Goal: Information Seeking & Learning: Learn about a topic

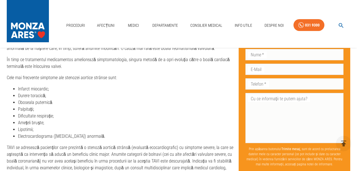
scroll to position [693, 0]
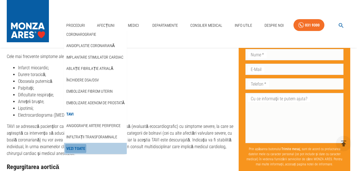
click at [78, 147] on link "Vezi Toate" at bounding box center [75, 148] width 21 height 9
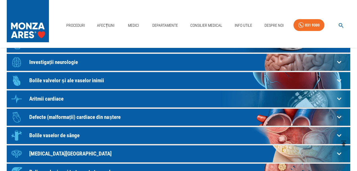
scroll to position [19, 0]
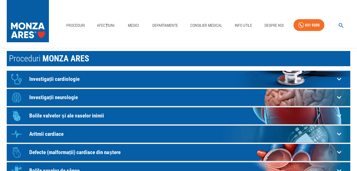
click at [70, 75] on div "Icon Investigații cardiologie" at bounding box center [171, 79] width 326 height 17
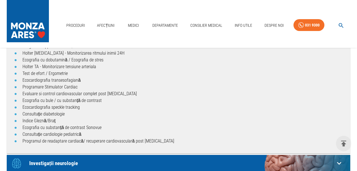
scroll to position [131, 0]
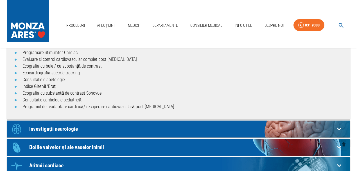
click at [80, 128] on p "Investigații neurologie" at bounding box center [181, 129] width 305 height 6
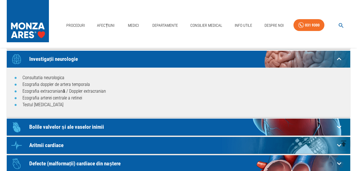
scroll to position [206, 0]
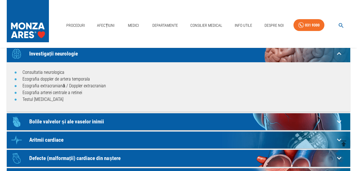
click at [83, 116] on div "Icon Bolile valvelor și ale vaselor inimii" at bounding box center [171, 121] width 326 height 17
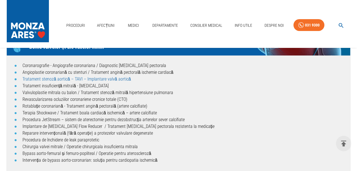
scroll to position [281, 0]
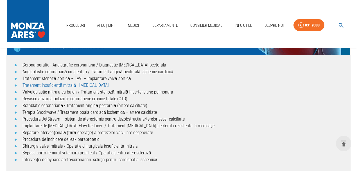
click at [66, 84] on link "Tratament insuficiență mitrală - [MEDICAL_DATA]" at bounding box center [65, 84] width 86 height 5
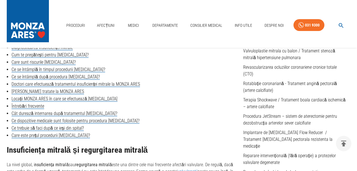
scroll to position [262, 0]
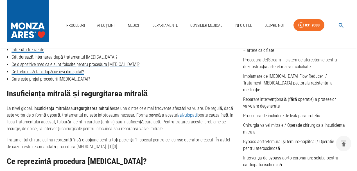
click at [182, 115] on link "valvulopatii" at bounding box center [188, 114] width 20 height 5
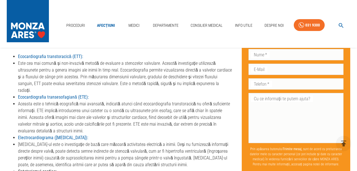
scroll to position [1086, 0]
click at [28, 100] on li "Aceasta este o tehnică ecografică mai avansată, indicată atunci când ecocardiog…" at bounding box center [125, 117] width 215 height 34
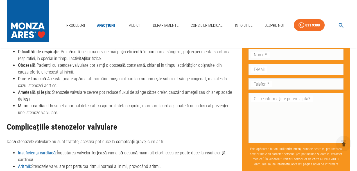
scroll to position [861, 0]
click at [130, 27] on link "Medici" at bounding box center [134, 26] width 18 height 12
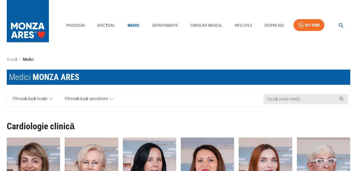
click at [95, 96] on span "Filtrează după specializare" at bounding box center [87, 98] width 44 height 7
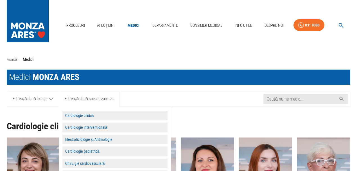
click at [126, 127] on button "Cardiologie intervențională" at bounding box center [114, 127] width 105 height 10
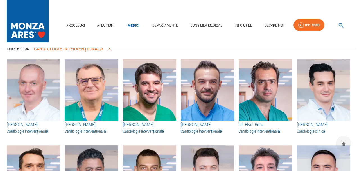
scroll to position [75, 0]
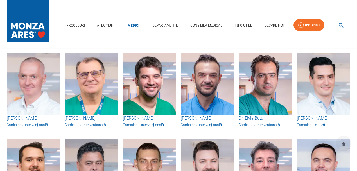
click at [208, 117] on h3 "[PERSON_NAME]" at bounding box center [207, 117] width 53 height 7
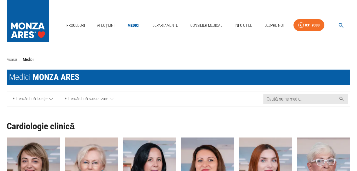
click at [92, 94] on link "Filtrează după specializare" at bounding box center [89, 99] width 61 height 14
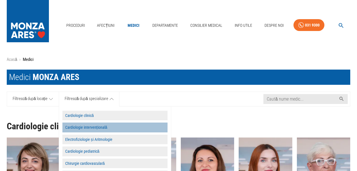
click at [88, 128] on button "Cardiologie intervențională" at bounding box center [114, 127] width 105 height 10
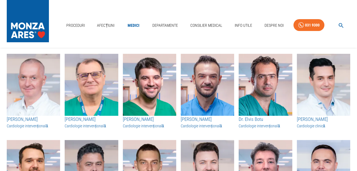
scroll to position [75, 0]
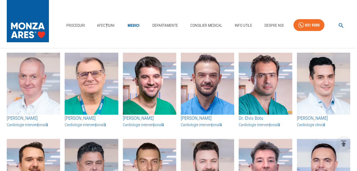
click at [265, 93] on img "button" at bounding box center [265, 84] width 53 height 62
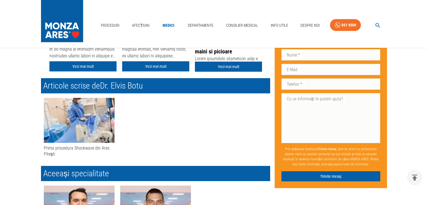
scroll to position [243, 0]
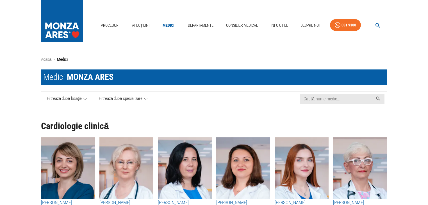
click at [117, 96] on span "Filtrează după specializare" at bounding box center [121, 98] width 44 height 7
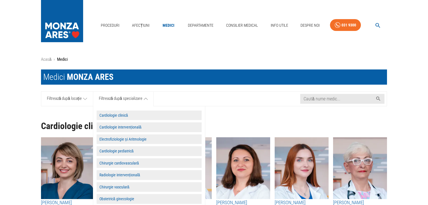
click at [146, 128] on button "Cardiologie intervențională" at bounding box center [149, 127] width 105 height 10
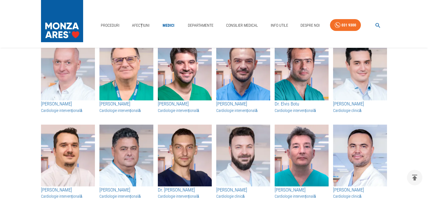
scroll to position [90, 0]
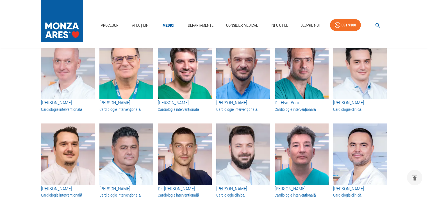
click at [75, 90] on img "button" at bounding box center [68, 68] width 54 height 62
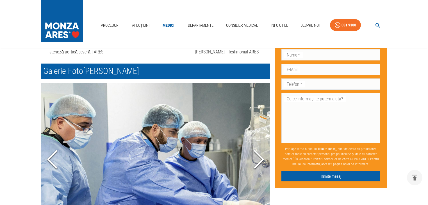
scroll to position [427, 0]
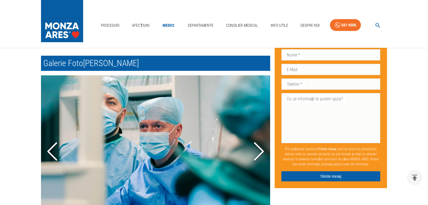
drag, startPoint x: 264, startPoint y: 150, endPoint x: 261, endPoint y: 148, distance: 2.9
click at [262, 149] on polyline "Next Slide" at bounding box center [259, 151] width 8 height 17
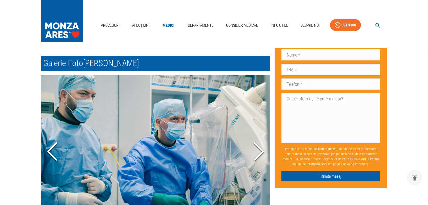
click at [261, 149] on polyline "Next Slide" at bounding box center [259, 151] width 8 height 17
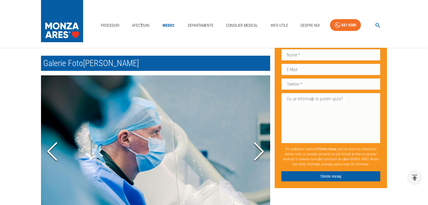
click at [261, 149] on polyline "Next Slide" at bounding box center [259, 151] width 8 height 17
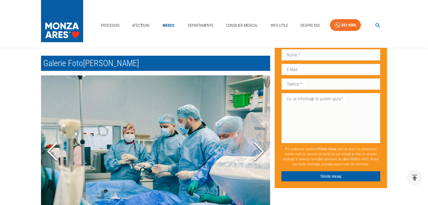
click at [261, 149] on polyline "Next Slide" at bounding box center [259, 151] width 8 height 17
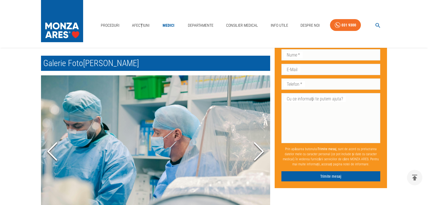
click at [261, 149] on polyline "Next Slide" at bounding box center [259, 151] width 8 height 17
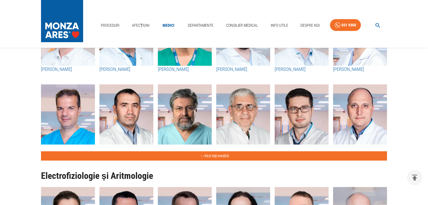
scroll to position [247, 0]
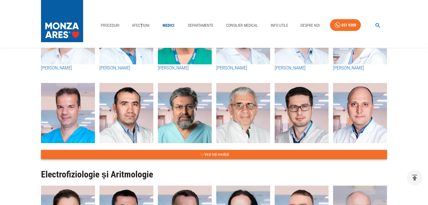
click at [201, 156] on icon "button" at bounding box center [203, 154] width 4 height 7
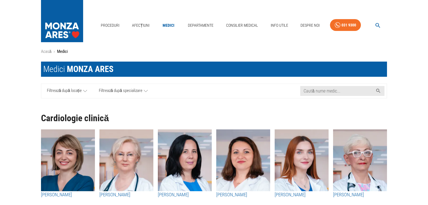
scroll to position [0, 0]
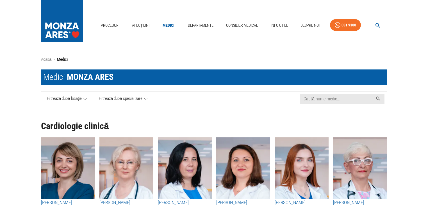
click at [117, 98] on span "Filtrează după specializare" at bounding box center [121, 98] width 44 height 7
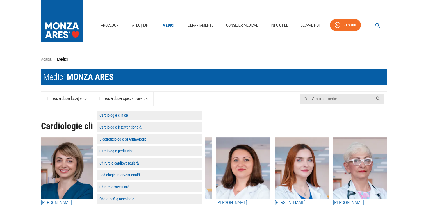
click at [159, 136] on button "Electrofiziologie și Aritmologie" at bounding box center [149, 139] width 105 height 10
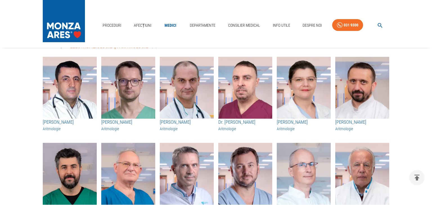
scroll to position [45, 0]
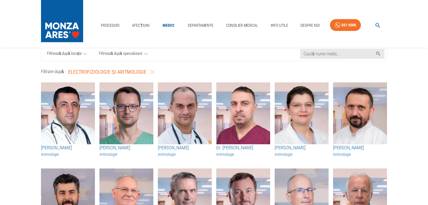
click at [357, 22] on icon "button" at bounding box center [378, 25] width 6 height 6
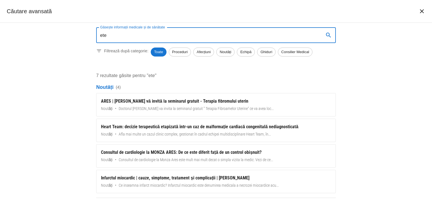
type input "ete"
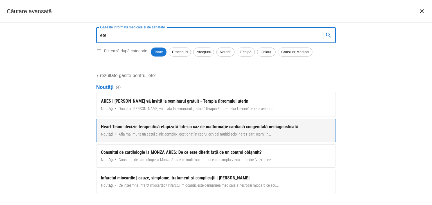
click at [146, 130] on div "Heart Team: decizie terapeutică etapizată într-un caz de malformație cardiacă c…" at bounding box center [216, 126] width 230 height 7
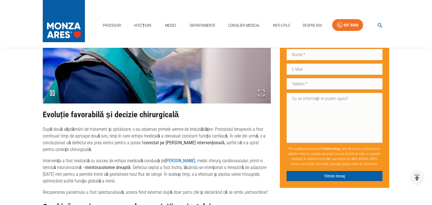
scroll to position [535, 0]
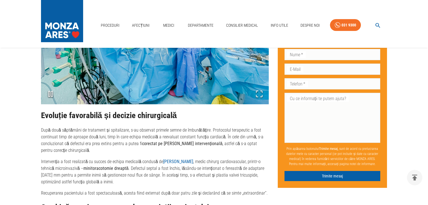
click at [357, 22] on button "button" at bounding box center [378, 25] width 18 height 11
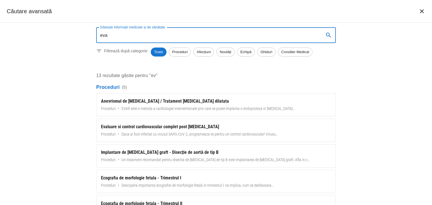
scroll to position [534, 0]
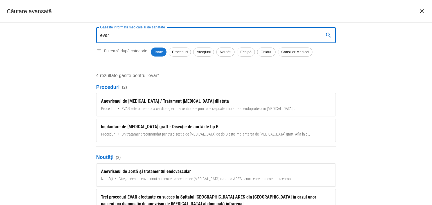
type input "evar"
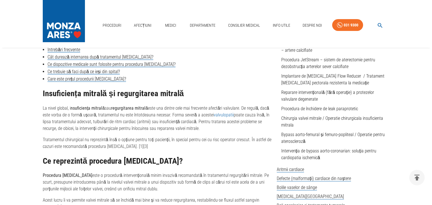
scroll to position [262, 0]
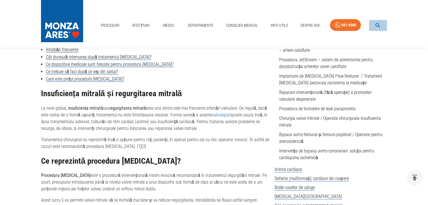
click at [375, 25] on icon "button" at bounding box center [378, 25] width 6 height 6
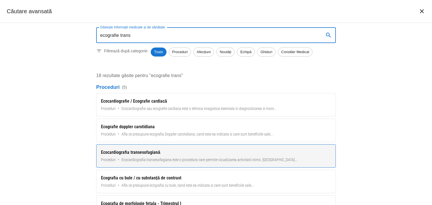
type input "ecografie trans"
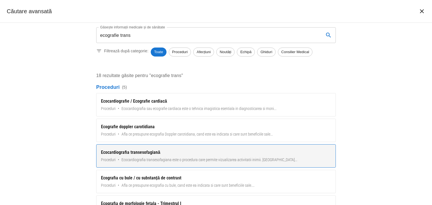
click at [213, 158] on span "Ecocardiografia transesofagiana este o procedura care permite vizualizarea acti…" at bounding box center [209, 160] width 176 height 6
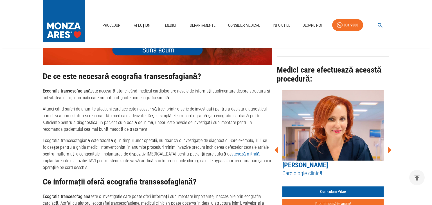
scroll to position [426, 0]
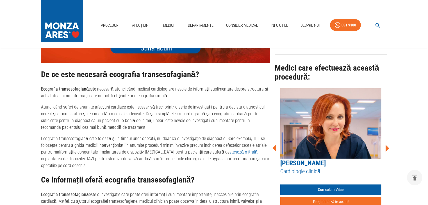
click at [388, 145] on icon at bounding box center [388, 147] width 4 height 7
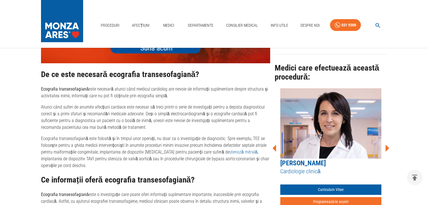
click at [388, 145] on icon at bounding box center [388, 147] width 4 height 7
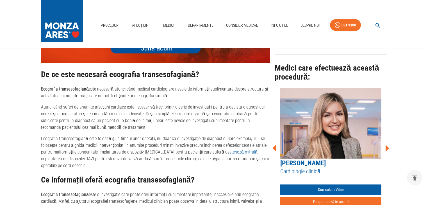
click at [387, 145] on icon at bounding box center [388, 147] width 4 height 7
click at [387, 144] on icon at bounding box center [388, 147] width 4 height 7
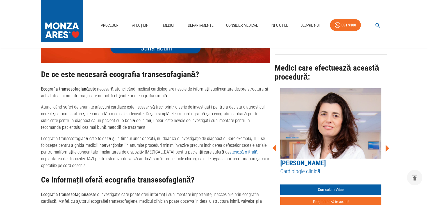
click at [387, 144] on icon at bounding box center [388, 147] width 4 height 7
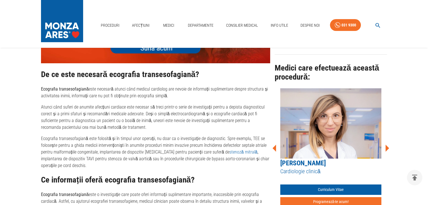
click at [387, 144] on icon at bounding box center [388, 147] width 4 height 7
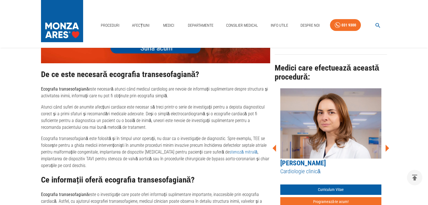
click at [387, 144] on icon at bounding box center [388, 147] width 4 height 7
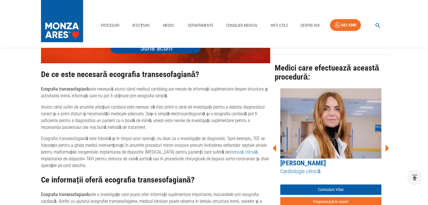
click at [387, 144] on icon at bounding box center [388, 147] width 4 height 7
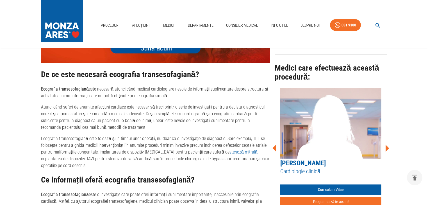
click at [387, 144] on icon at bounding box center [388, 147] width 4 height 7
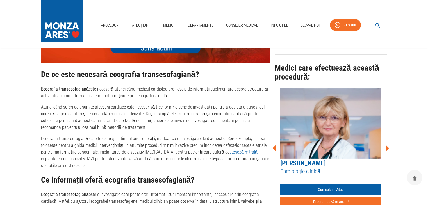
click at [389, 144] on icon at bounding box center [387, 148] width 17 height 17
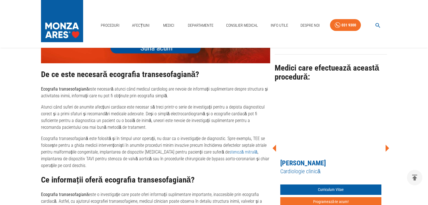
click at [389, 144] on icon at bounding box center [387, 148] width 17 height 17
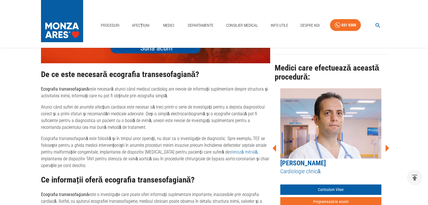
click at [389, 144] on icon at bounding box center [387, 148] width 17 height 17
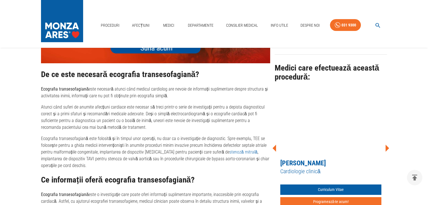
click at [389, 144] on icon at bounding box center [387, 148] width 17 height 17
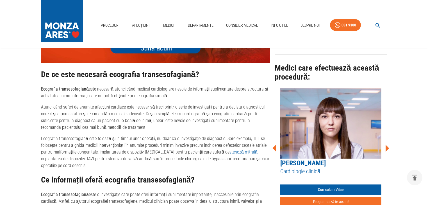
click at [389, 144] on icon at bounding box center [387, 148] width 17 height 17
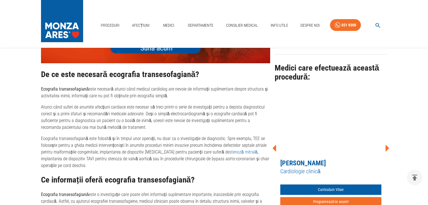
click at [389, 144] on icon at bounding box center [387, 148] width 17 height 17
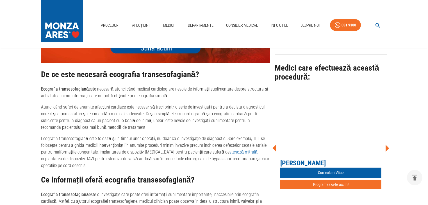
click at [388, 144] on icon at bounding box center [387, 148] width 17 height 17
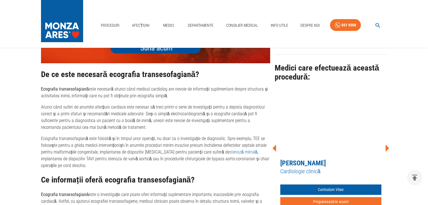
click at [387, 144] on icon at bounding box center [388, 147] width 4 height 7
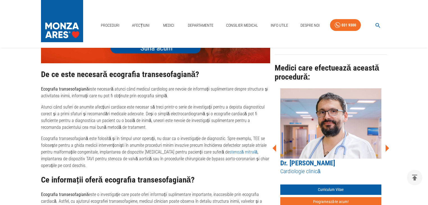
click at [387, 144] on icon at bounding box center [388, 147] width 4 height 7
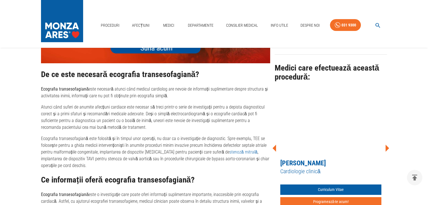
click at [387, 144] on icon at bounding box center [388, 147] width 4 height 7
click at [273, 146] on icon at bounding box center [274, 148] width 17 height 17
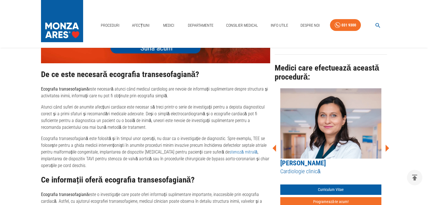
click at [273, 146] on icon at bounding box center [274, 148] width 17 height 17
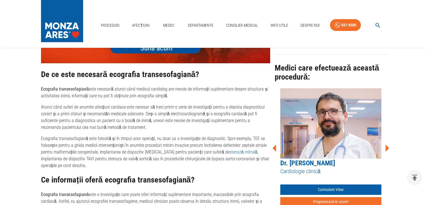
click at [273, 146] on icon at bounding box center [274, 148] width 17 height 17
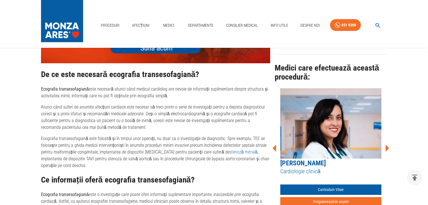
click at [273, 146] on icon at bounding box center [274, 148] width 17 height 17
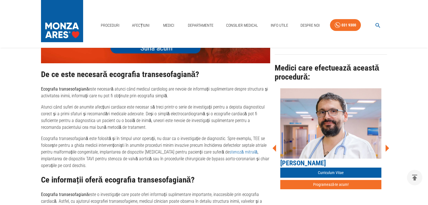
click at [387, 144] on icon at bounding box center [388, 147] width 4 height 7
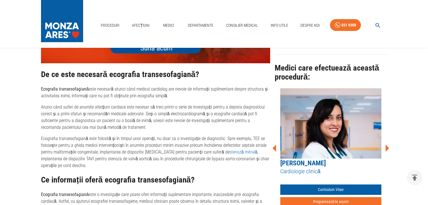
click at [387, 144] on icon at bounding box center [388, 147] width 4 height 7
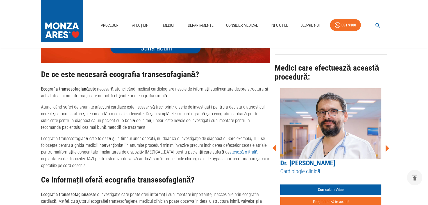
click at [387, 144] on icon at bounding box center [388, 147] width 4 height 7
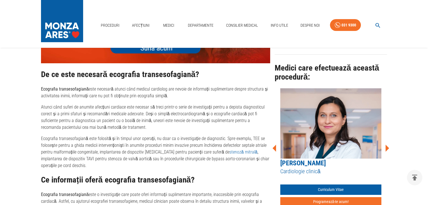
click at [387, 144] on icon at bounding box center [388, 147] width 4 height 7
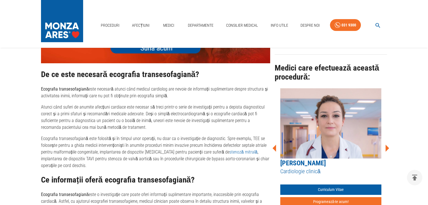
click at [388, 146] on icon at bounding box center [388, 147] width 4 height 7
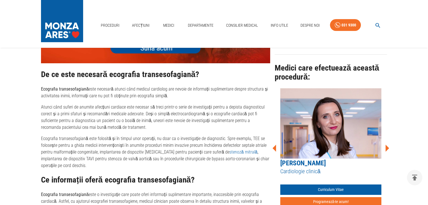
click at [387, 146] on icon at bounding box center [388, 147] width 4 height 7
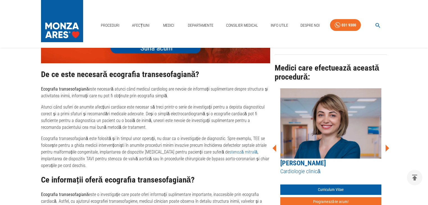
click at [386, 145] on icon at bounding box center [388, 147] width 4 height 7
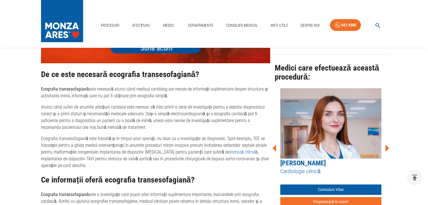
click at [386, 145] on icon at bounding box center [388, 147] width 4 height 7
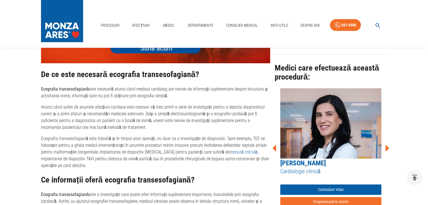
click at [386, 145] on icon at bounding box center [388, 147] width 4 height 7
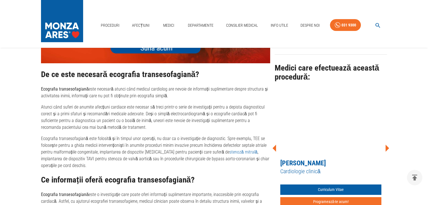
click at [386, 145] on icon at bounding box center [388, 147] width 4 height 7
click at [385, 145] on icon at bounding box center [387, 148] width 17 height 17
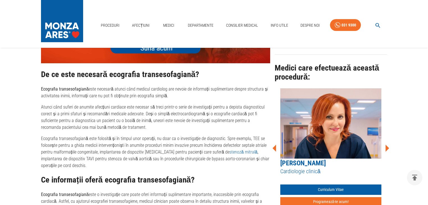
click at [387, 145] on icon at bounding box center [388, 147] width 4 height 7
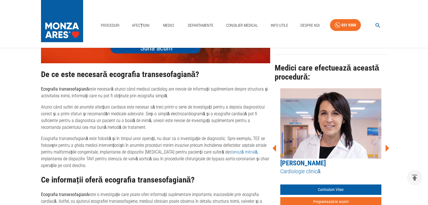
click at [276, 144] on icon at bounding box center [275, 147] width 4 height 7
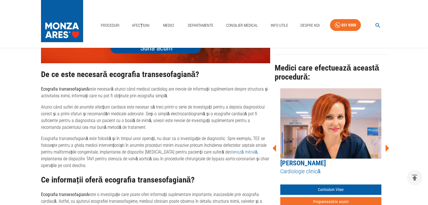
click at [384, 147] on icon at bounding box center [387, 148] width 17 height 17
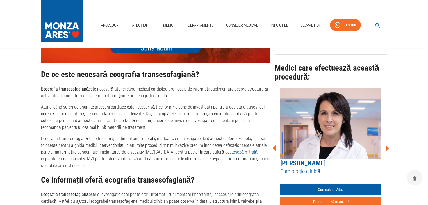
click at [388, 147] on icon at bounding box center [387, 148] width 17 height 17
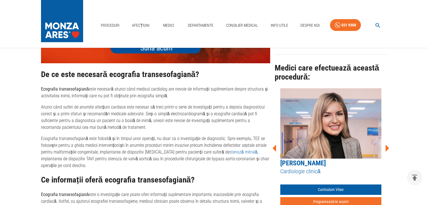
click at [385, 146] on icon at bounding box center [387, 148] width 17 height 17
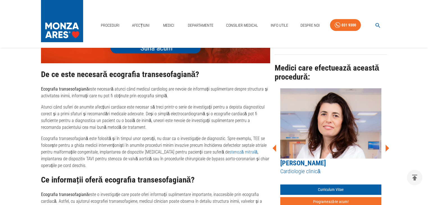
click at [387, 146] on icon at bounding box center [388, 147] width 4 height 7
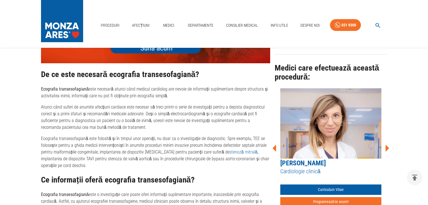
click at [387, 146] on icon at bounding box center [388, 147] width 4 height 7
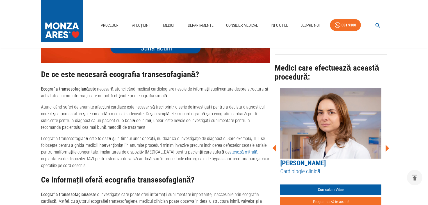
click at [387, 146] on icon at bounding box center [388, 147] width 4 height 7
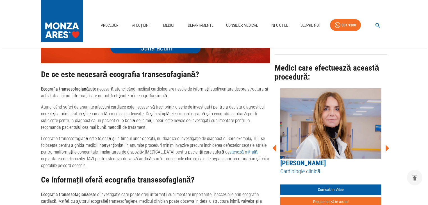
click at [387, 146] on icon at bounding box center [388, 147] width 4 height 7
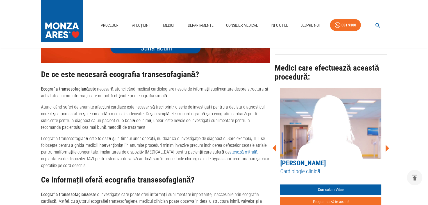
click at [387, 146] on icon at bounding box center [388, 147] width 4 height 7
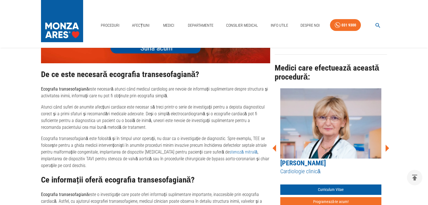
click at [387, 146] on icon at bounding box center [388, 147] width 4 height 7
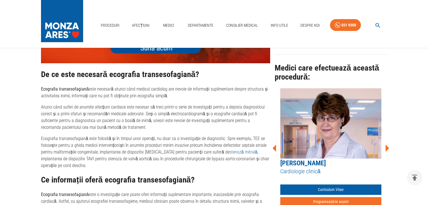
click at [387, 146] on icon at bounding box center [388, 147] width 4 height 7
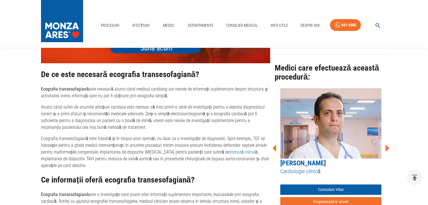
click at [387, 146] on icon at bounding box center [388, 147] width 4 height 7
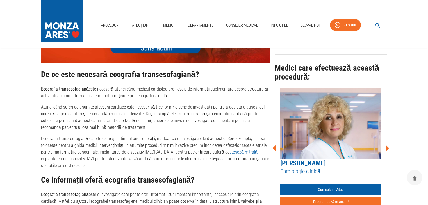
click at [387, 146] on icon at bounding box center [388, 147] width 4 height 7
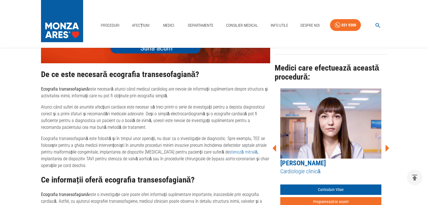
click at [387, 146] on icon at bounding box center [388, 147] width 4 height 7
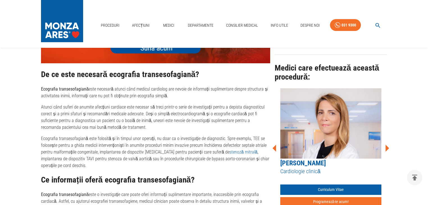
click at [387, 146] on icon at bounding box center [388, 147] width 4 height 7
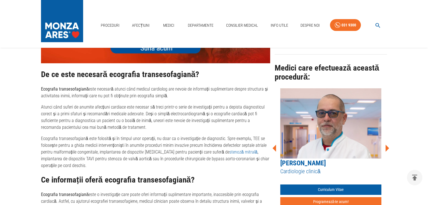
click at [387, 146] on icon at bounding box center [388, 147] width 4 height 7
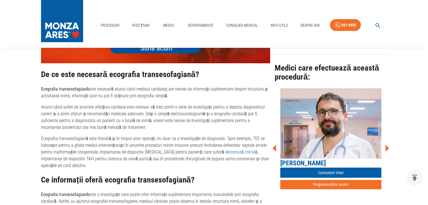
click at [387, 146] on icon at bounding box center [388, 147] width 4 height 7
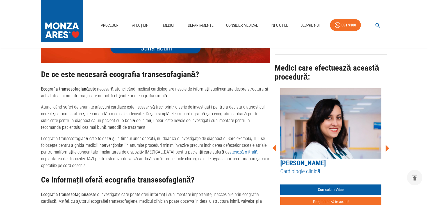
click at [387, 146] on icon at bounding box center [388, 147] width 4 height 7
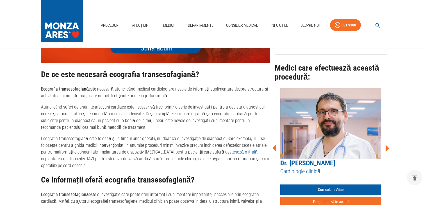
click at [387, 146] on icon at bounding box center [388, 147] width 4 height 7
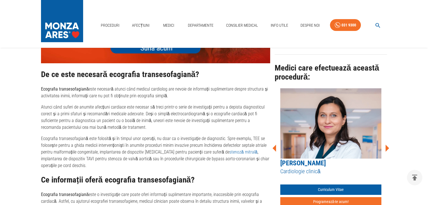
click at [387, 146] on icon at bounding box center [388, 147] width 4 height 7
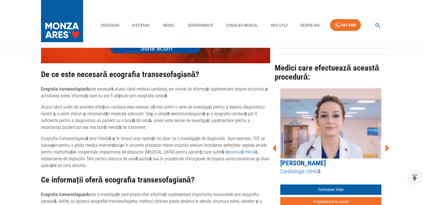
click at [387, 146] on icon at bounding box center [388, 147] width 4 height 7
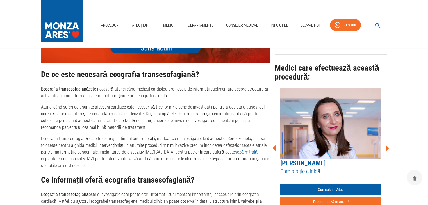
click at [387, 146] on icon at bounding box center [388, 147] width 4 height 7
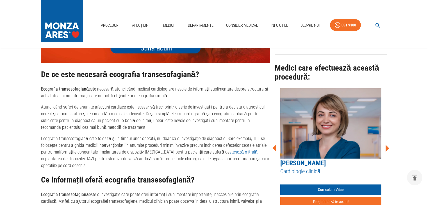
click at [387, 146] on icon at bounding box center [388, 147] width 4 height 7
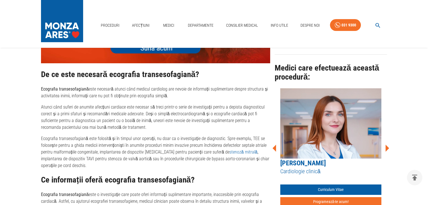
click at [387, 146] on icon at bounding box center [388, 147] width 4 height 7
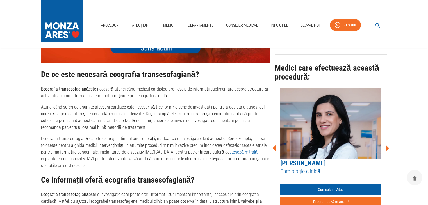
click at [387, 146] on icon at bounding box center [388, 147] width 4 height 7
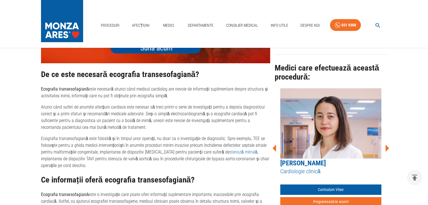
click at [387, 146] on icon at bounding box center [388, 147] width 4 height 7
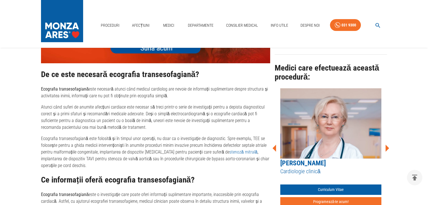
click at [387, 146] on icon at bounding box center [388, 147] width 4 height 7
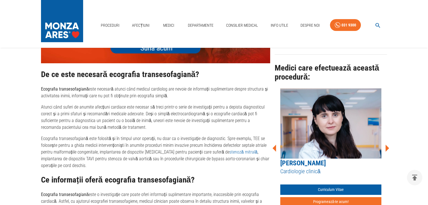
click at [387, 146] on icon at bounding box center [388, 147] width 4 height 7
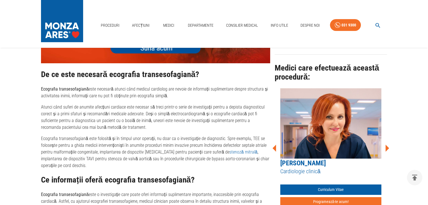
click at [387, 146] on icon at bounding box center [388, 147] width 4 height 7
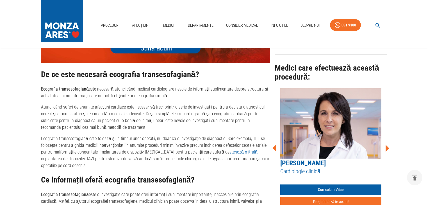
click at [377, 24] on icon "button" at bounding box center [378, 25] width 6 height 6
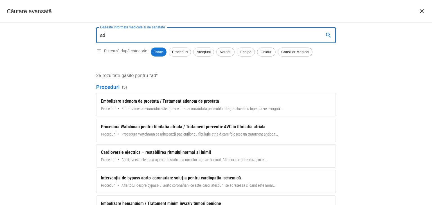
type input "a"
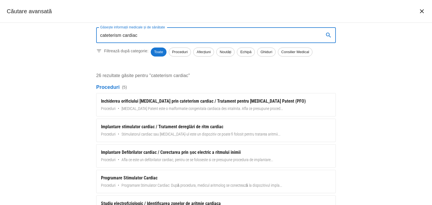
type input "cateterism cardiac"
